Goal: Find specific fact: Find specific fact

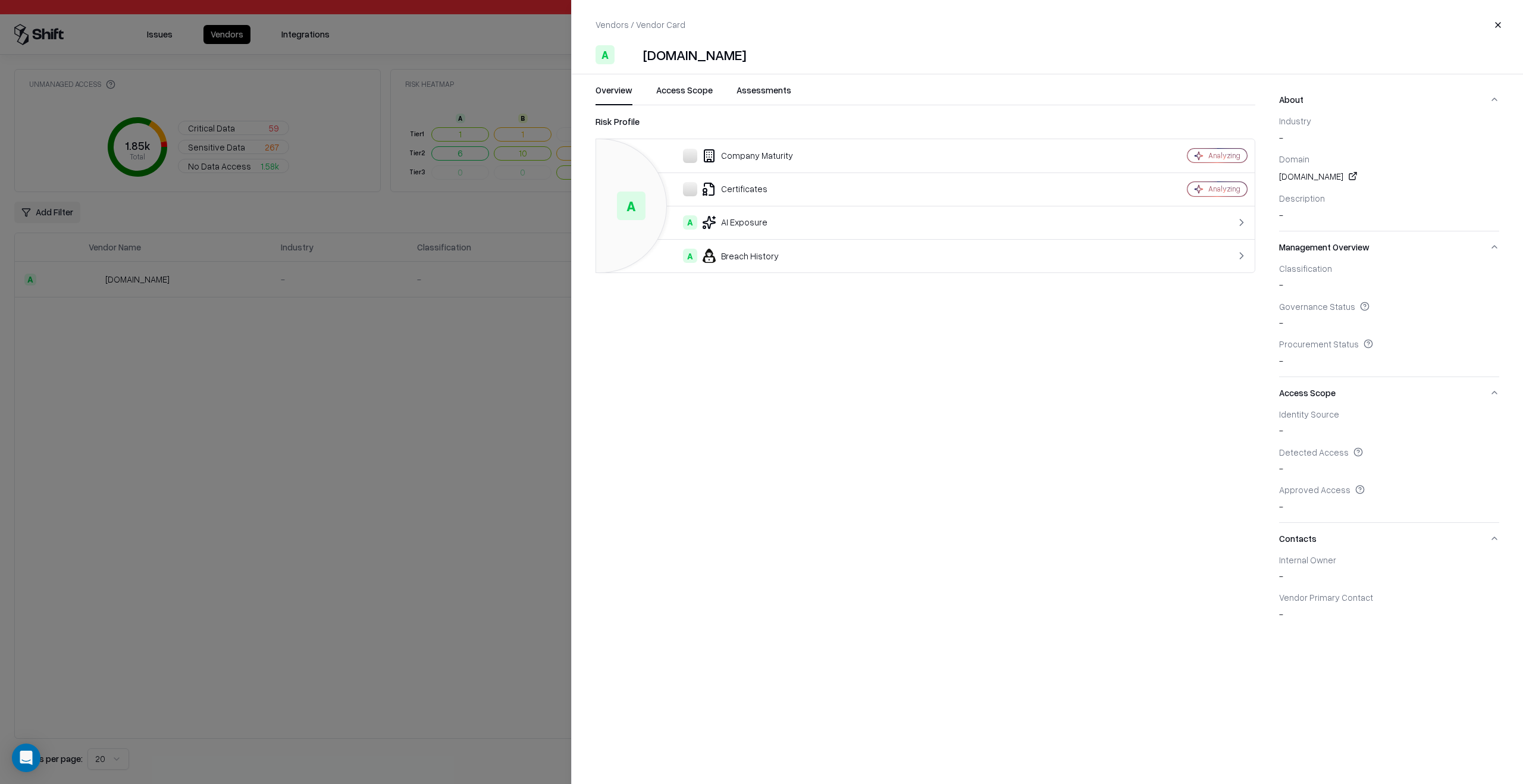
click at [645, 64] on div "[DOMAIN_NAME]" at bounding box center [694, 54] width 103 height 19
click at [645, 62] on div "[DOMAIN_NAME]" at bounding box center [694, 54] width 103 height 19
copy div "[DOMAIN_NAME]"
